Goal: Browse casually

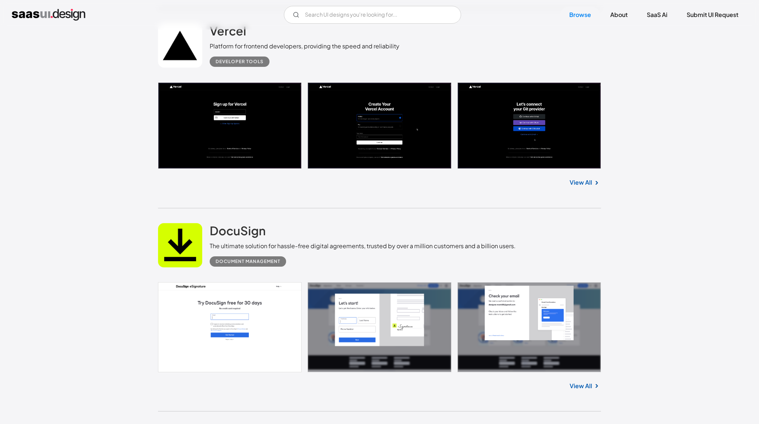
scroll to position [896, 0]
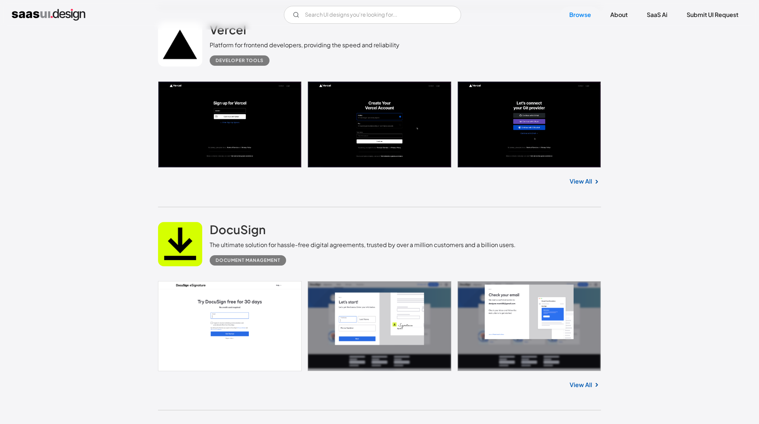
click at [242, 324] on link at bounding box center [379, 326] width 443 height 90
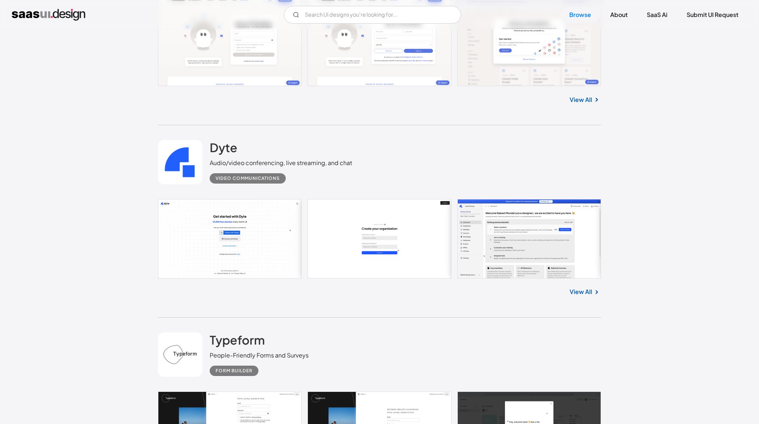
scroll to position [1988, 0]
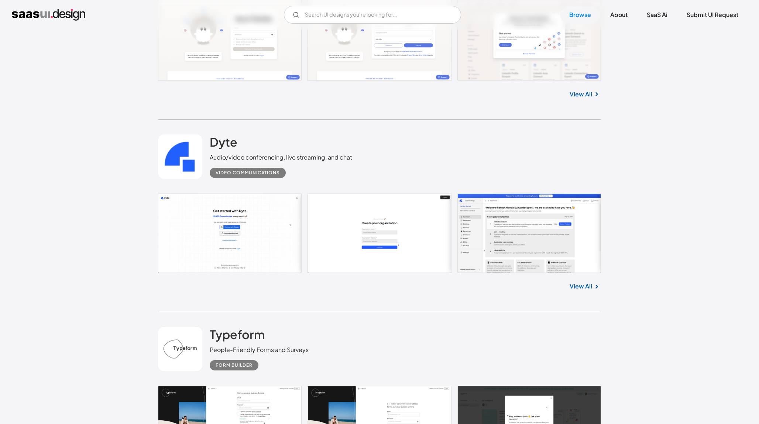
click at [495, 237] on link at bounding box center [379, 232] width 443 height 79
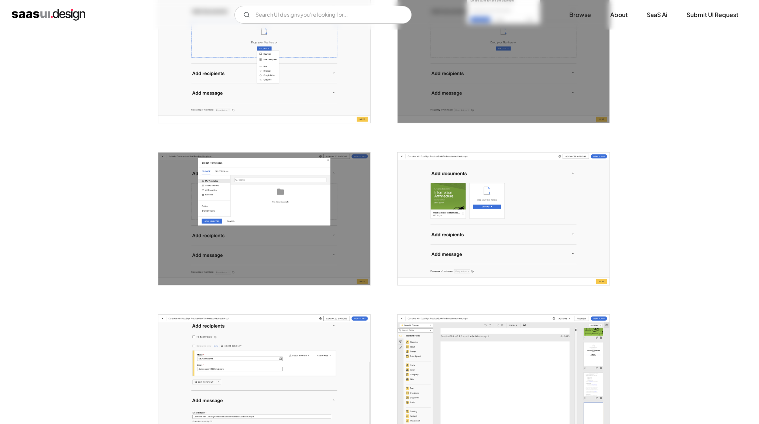
scroll to position [598, 0]
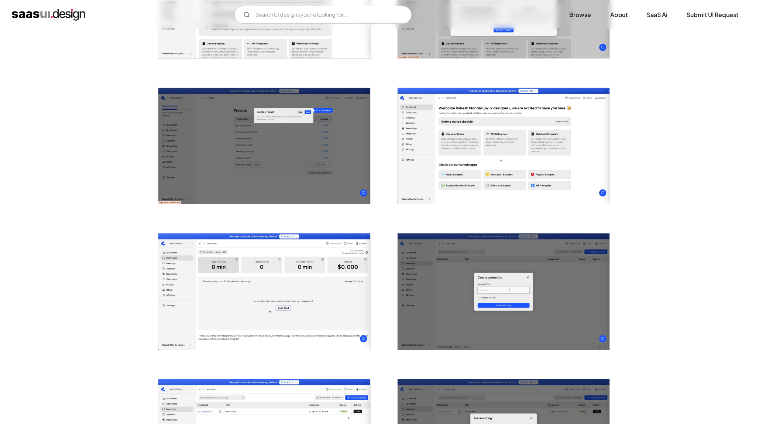
scroll to position [377, 0]
click at [267, 289] on img "open lightbox" at bounding box center [264, 291] width 212 height 116
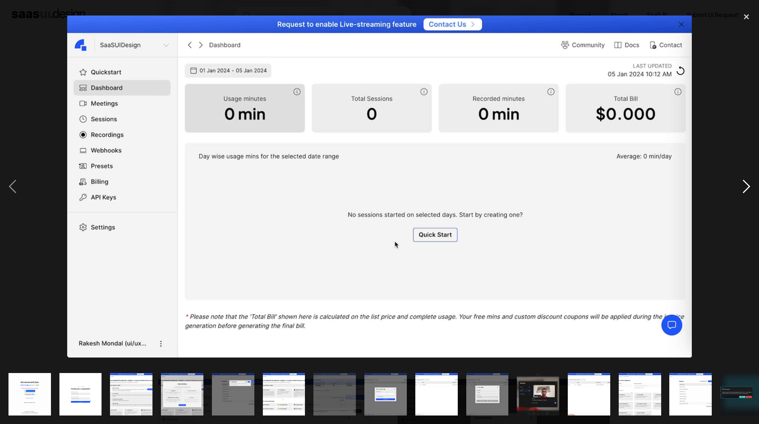
click at [748, 187] on div "next image" at bounding box center [746, 186] width 25 height 356
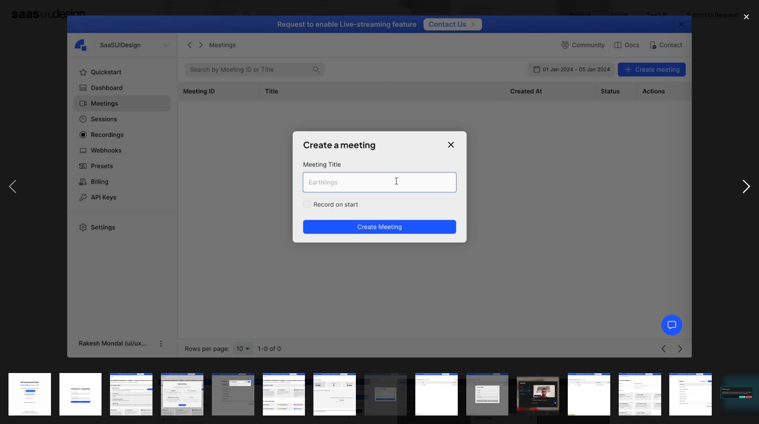
click at [748, 187] on div "next image" at bounding box center [746, 186] width 25 height 356
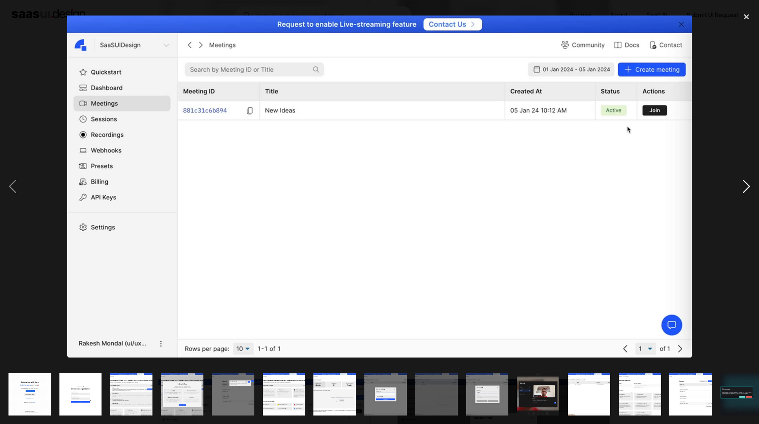
click at [748, 187] on div "next image" at bounding box center [746, 186] width 25 height 356
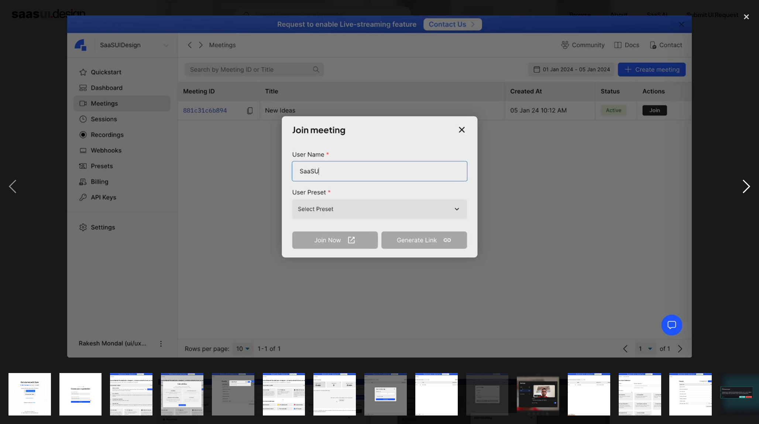
click at [748, 187] on div "next image" at bounding box center [746, 186] width 25 height 356
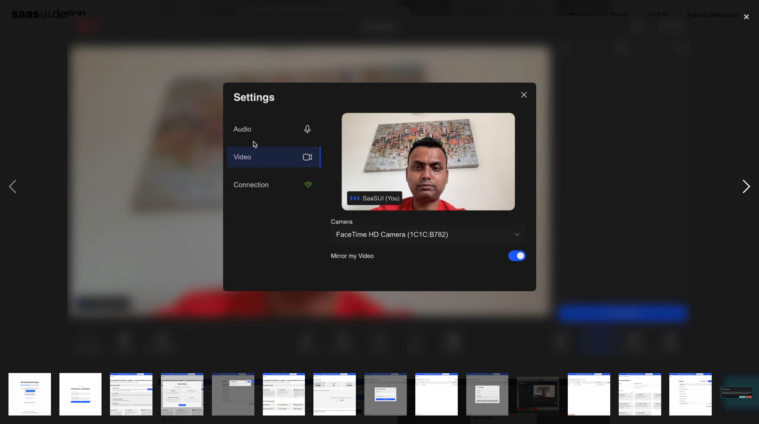
click at [748, 187] on div "next image" at bounding box center [746, 186] width 25 height 356
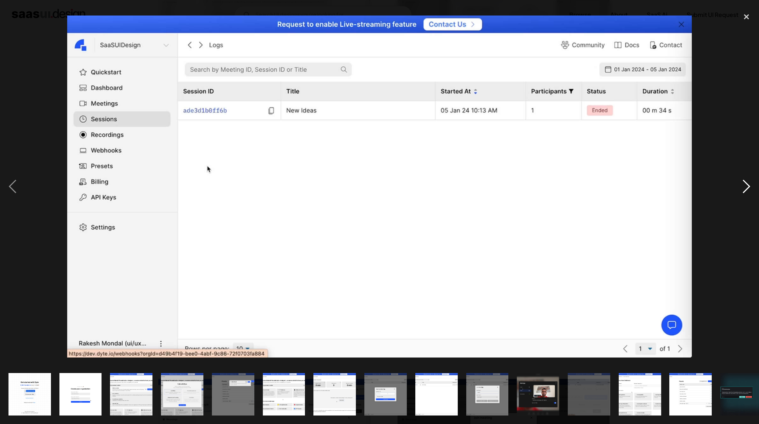
click at [748, 187] on div "next image" at bounding box center [746, 186] width 25 height 356
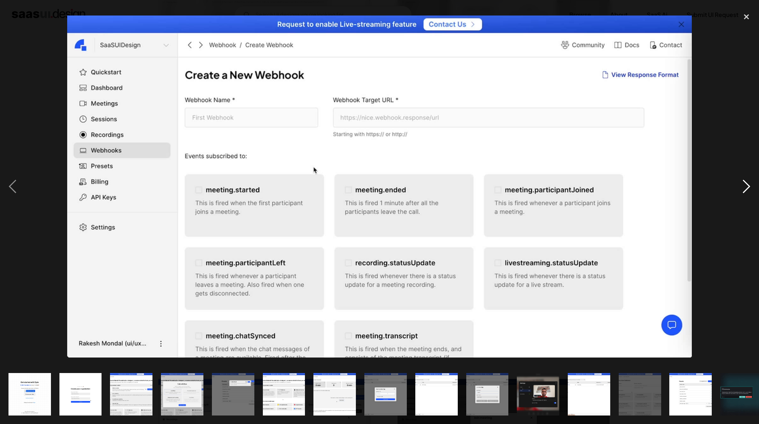
click at [748, 187] on div "next image" at bounding box center [746, 186] width 25 height 356
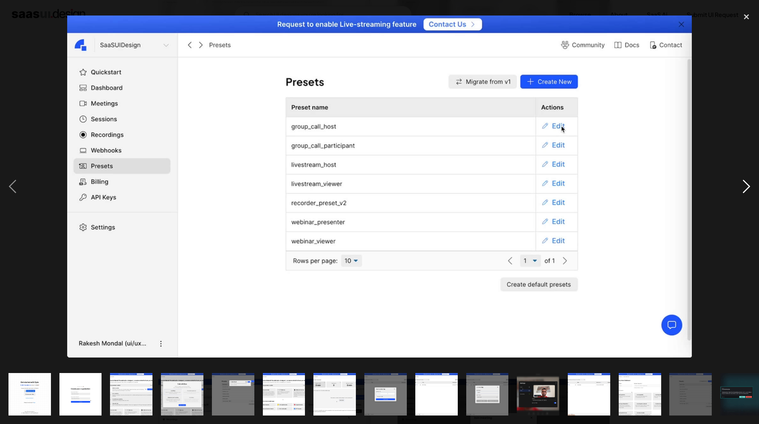
click at [748, 187] on div "next image" at bounding box center [746, 186] width 25 height 356
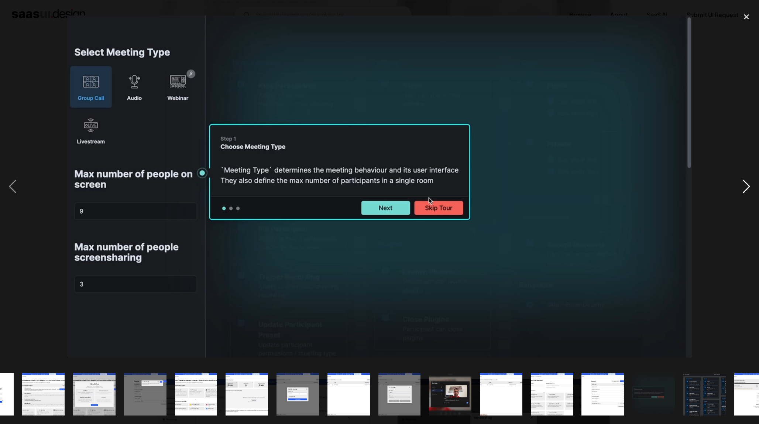
click at [748, 187] on div "next image" at bounding box center [746, 186] width 25 height 356
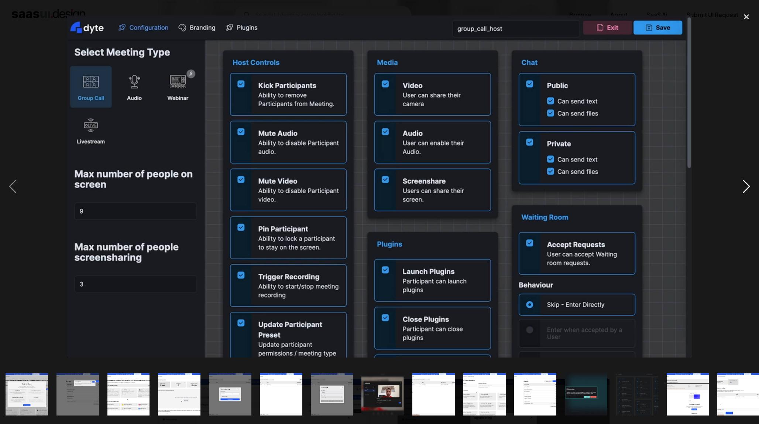
click at [748, 187] on div "next image" at bounding box center [746, 186] width 25 height 356
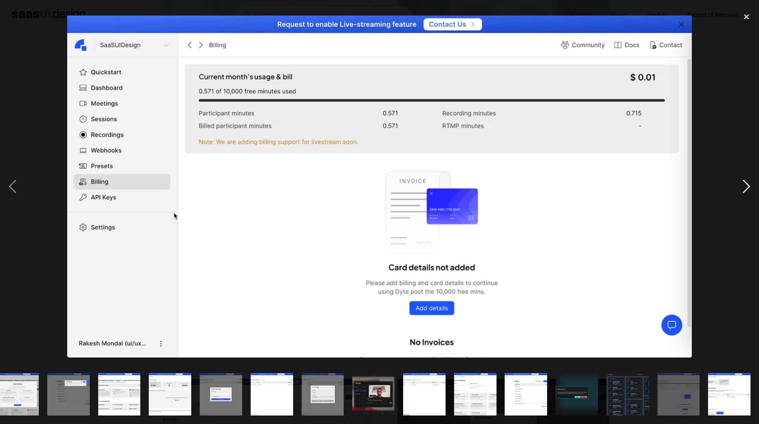
click at [748, 187] on div "next image" at bounding box center [746, 186] width 25 height 356
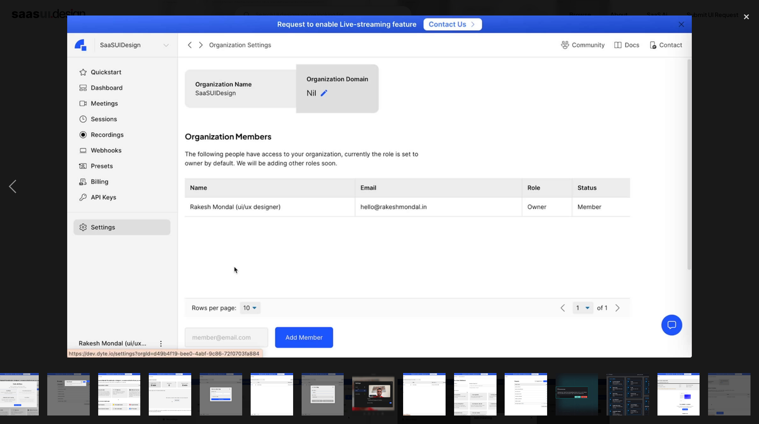
click at [748, 187] on div "next image" at bounding box center [746, 186] width 25 height 356
click at [743, 17] on div "close lightbox" at bounding box center [746, 16] width 25 height 16
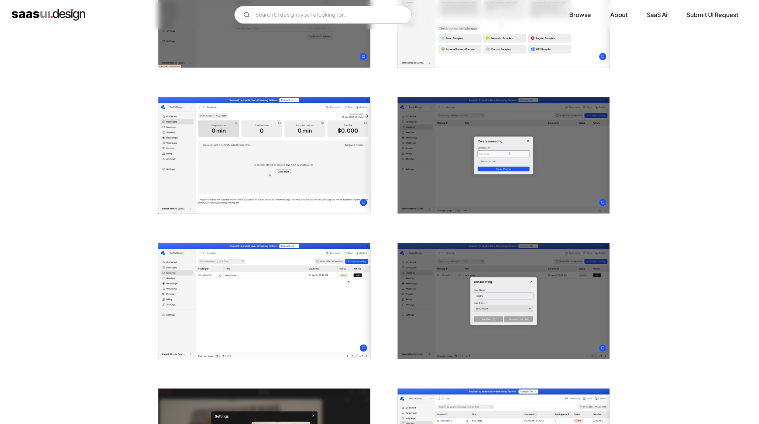
scroll to position [593, 0]
